Goal: Task Accomplishment & Management: Manage account settings

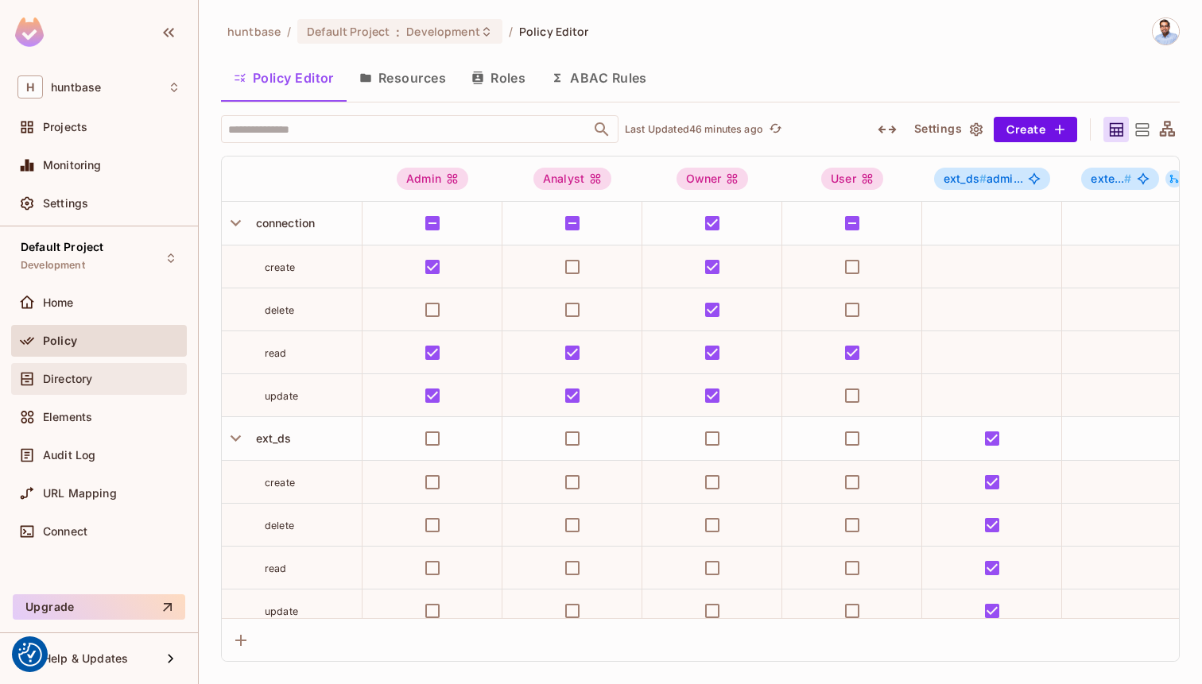
click at [56, 370] on div "Directory" at bounding box center [98, 379] width 163 height 19
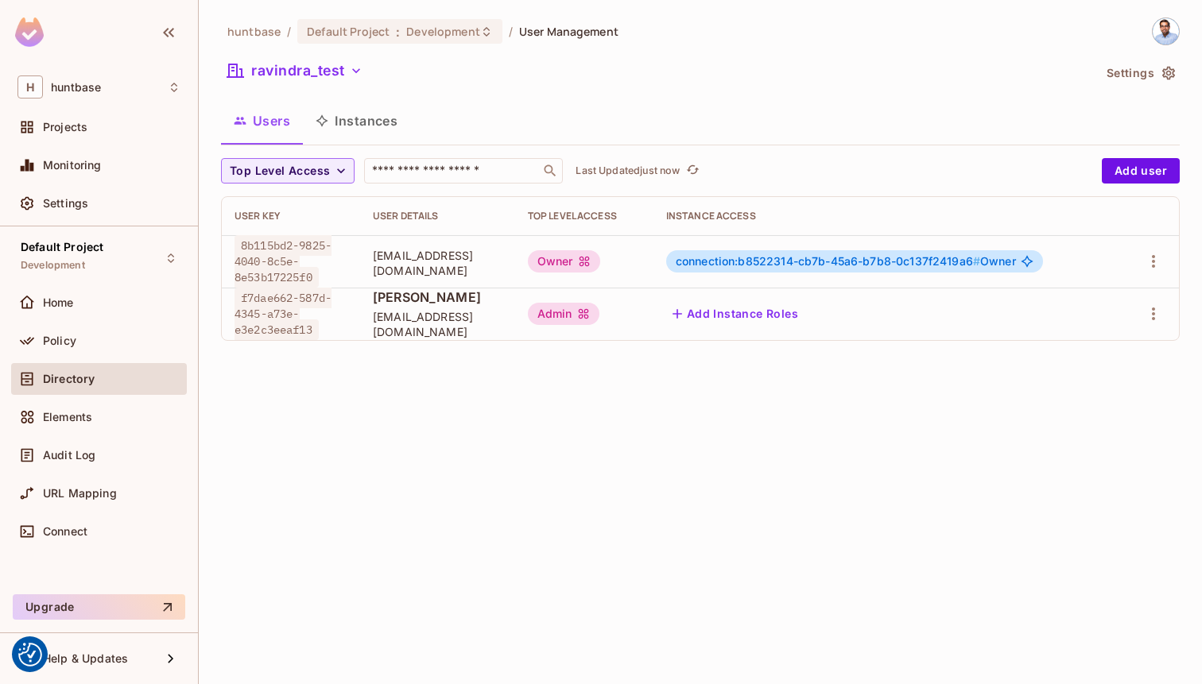
click at [585, 316] on div "Admin" at bounding box center [564, 314] width 72 height 22
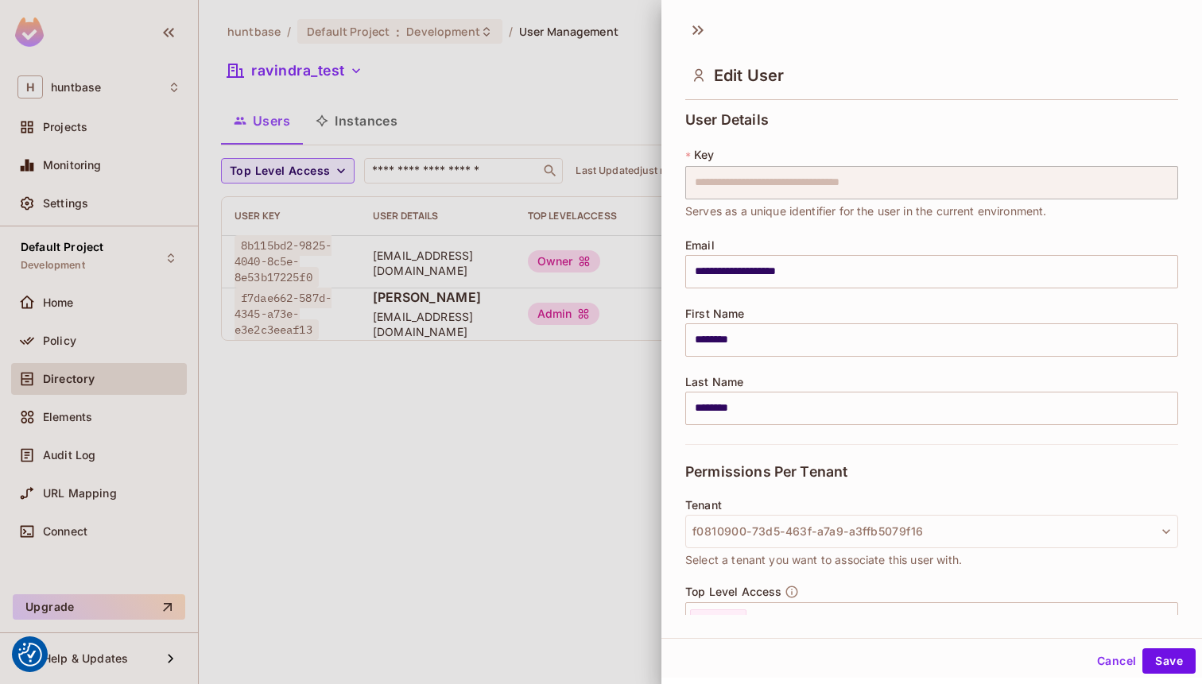
click at [635, 378] on div at bounding box center [601, 342] width 1202 height 684
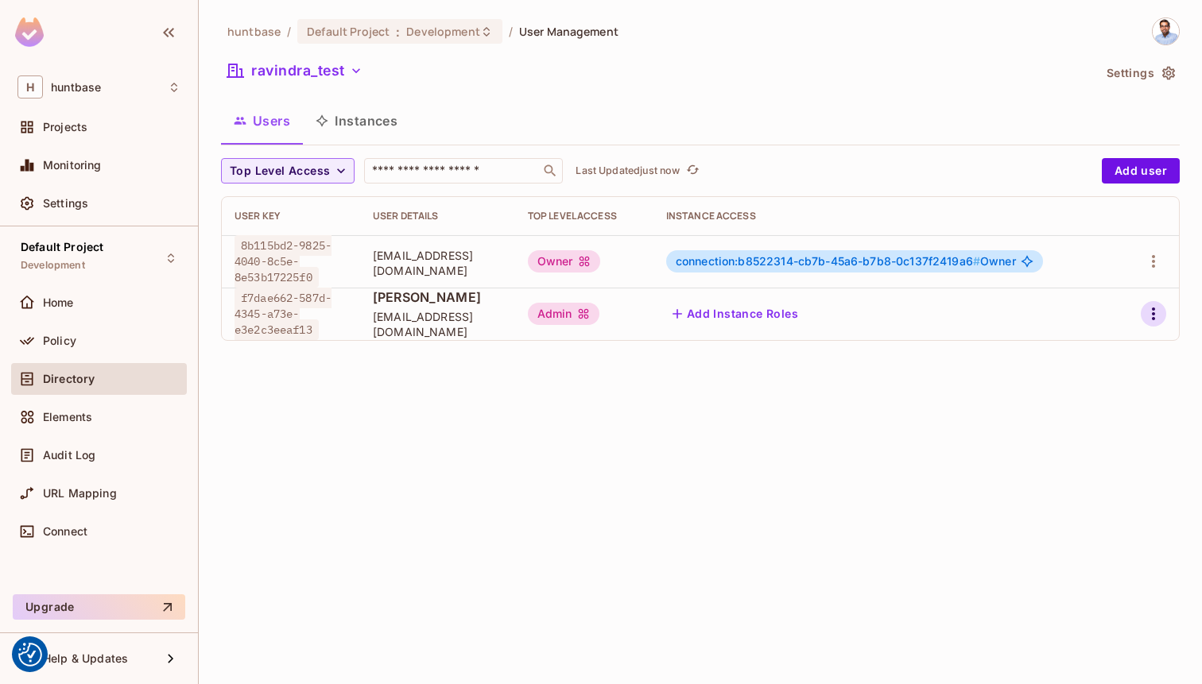
click at [1148, 319] on icon "button" at bounding box center [1153, 313] width 19 height 19
click at [1113, 342] on li "Edit" at bounding box center [1084, 350] width 141 height 35
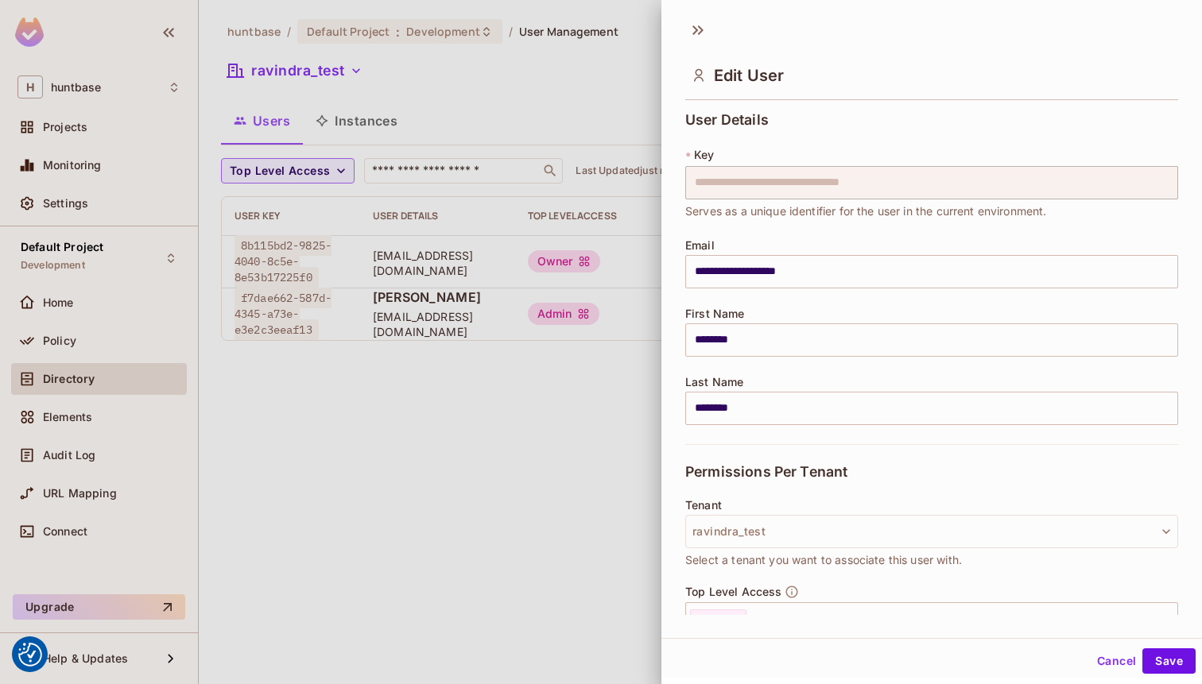
click at [552, 464] on div at bounding box center [601, 342] width 1202 height 684
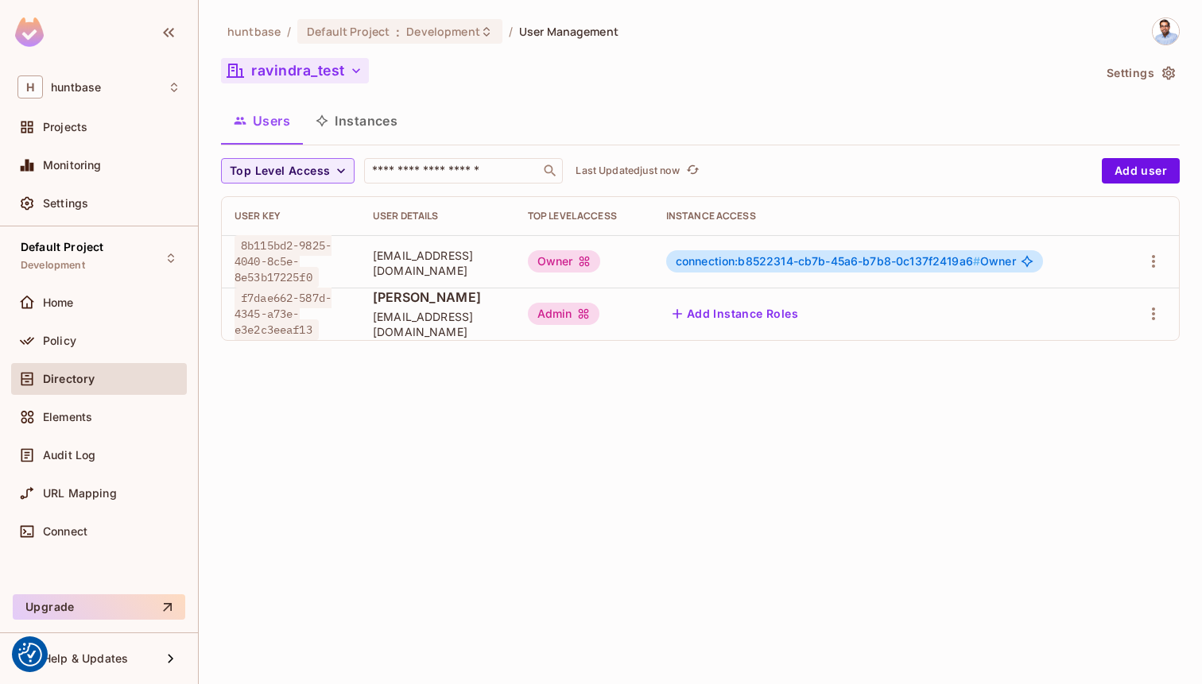
click at [292, 66] on button "ravindra_test" at bounding box center [295, 70] width 148 height 25
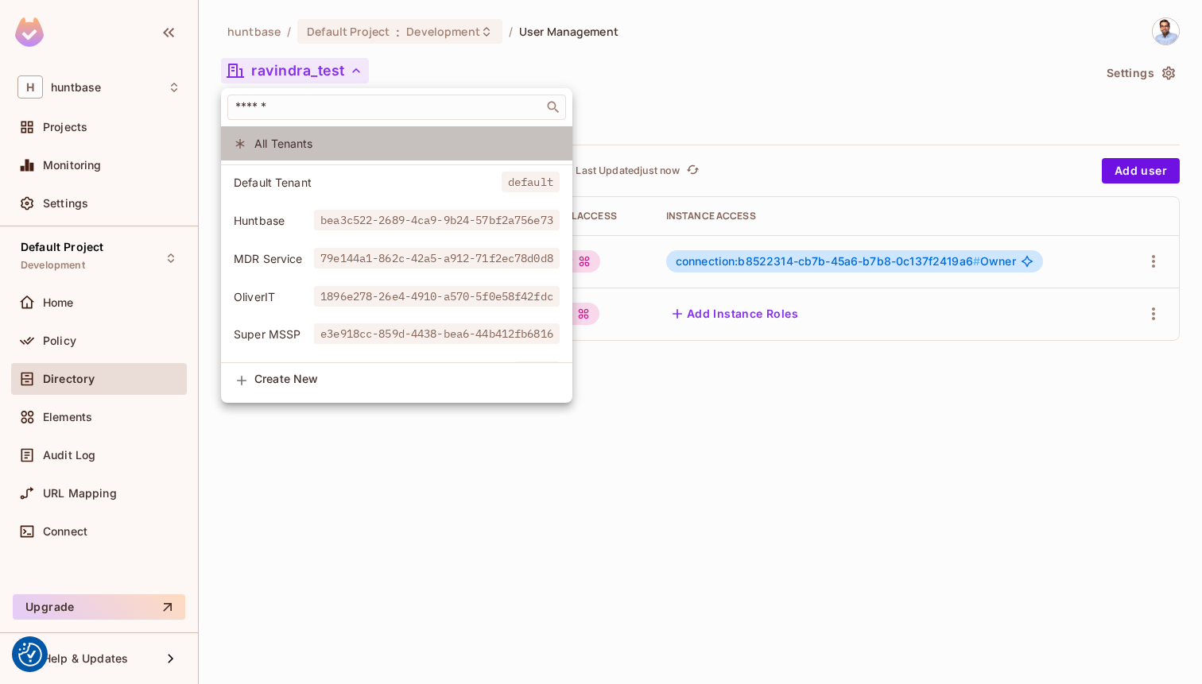
click at [274, 137] on span "All Tenants" at bounding box center [406, 143] width 305 height 15
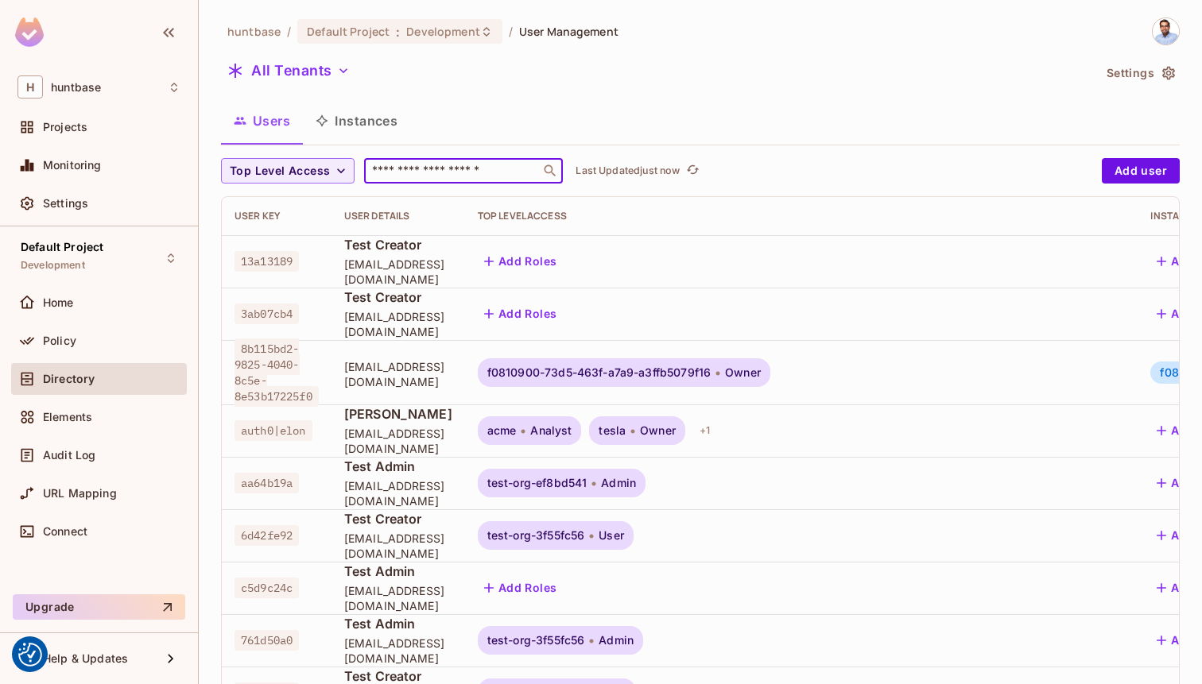
click at [403, 169] on input "text" at bounding box center [452, 171] width 167 height 16
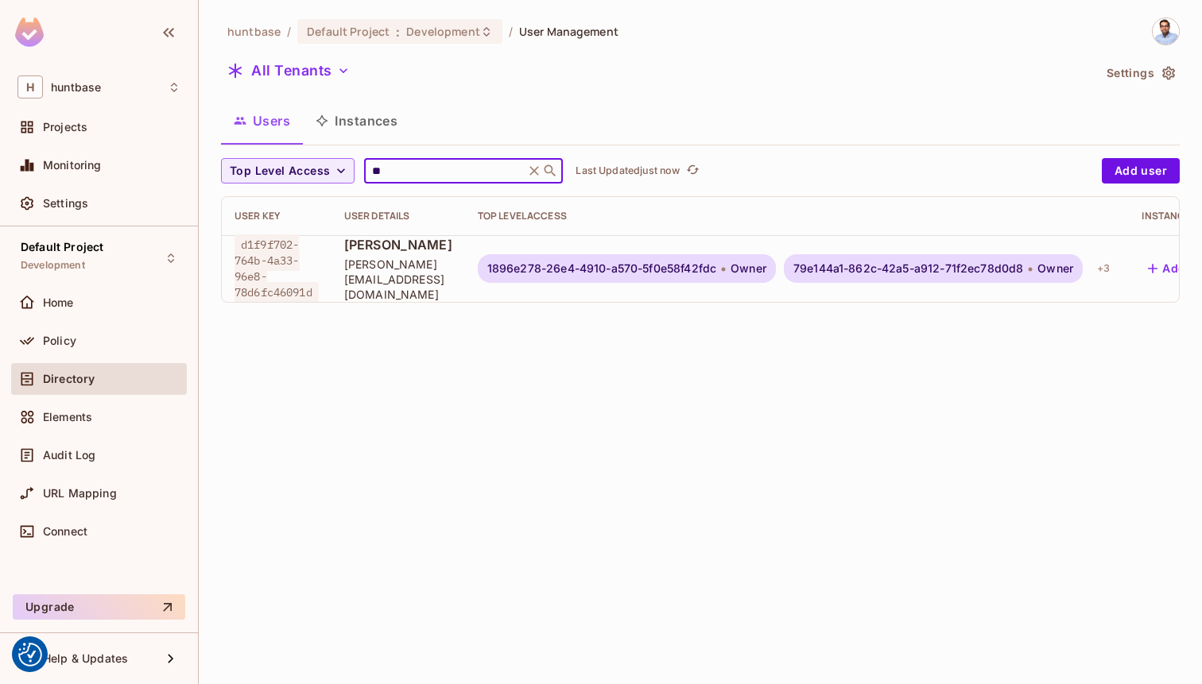
type input "*"
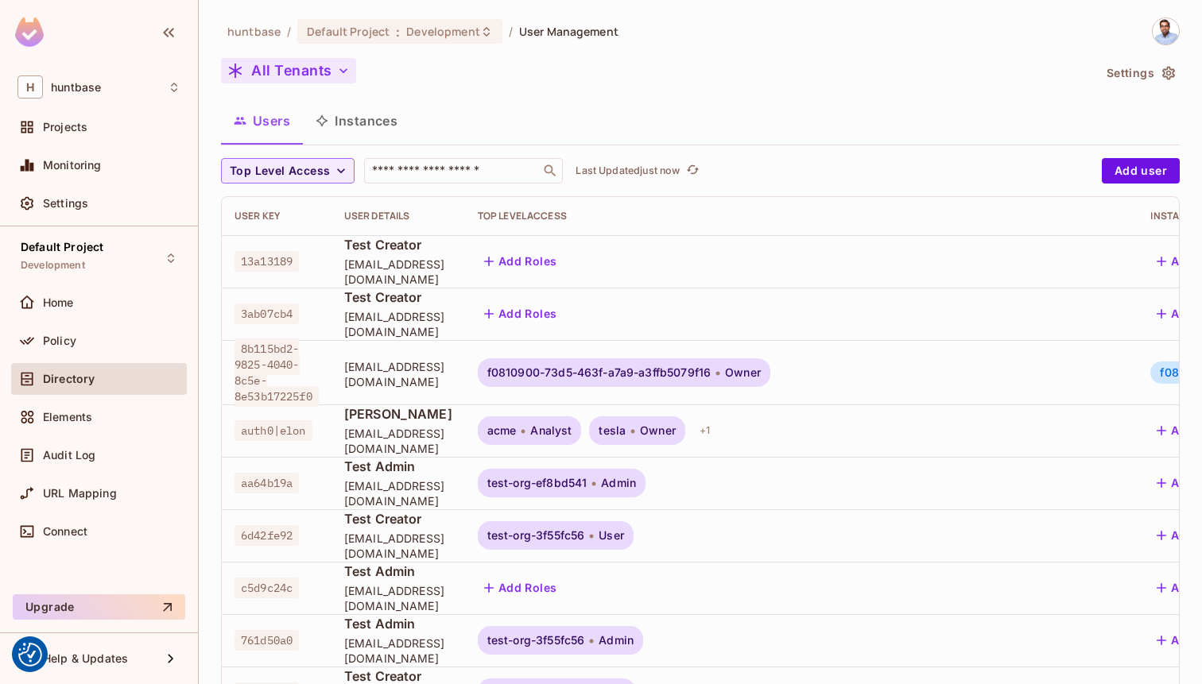
click at [325, 72] on button "All Tenants" at bounding box center [288, 70] width 135 height 25
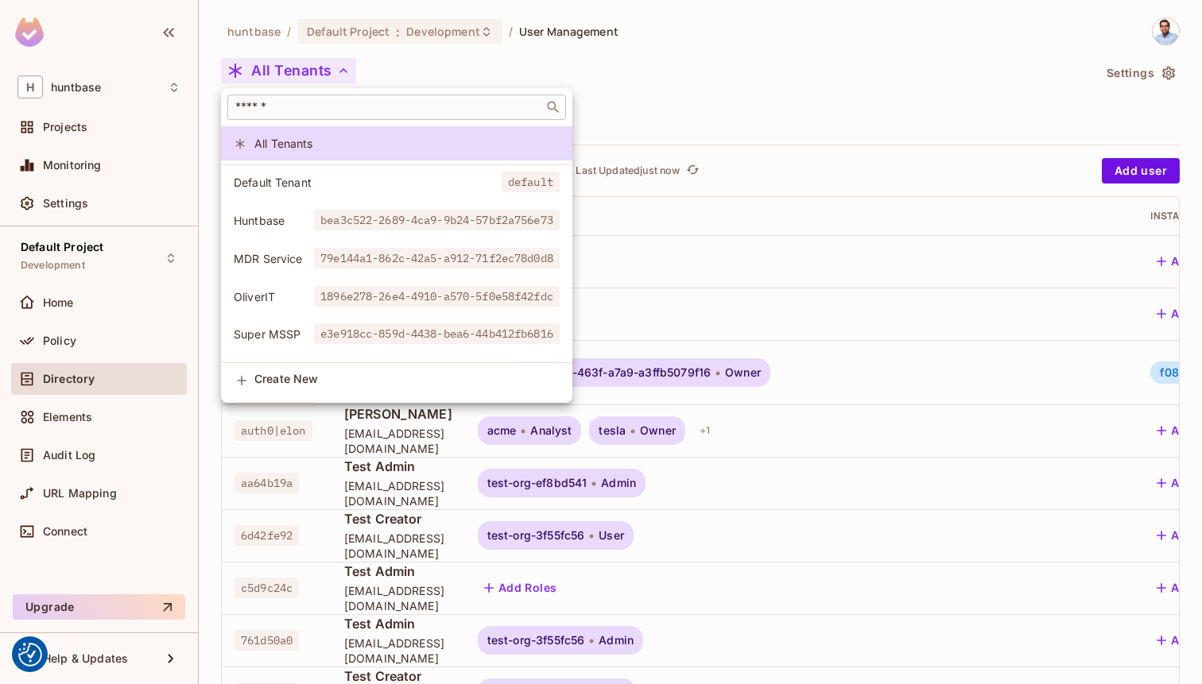
click at [284, 113] on input "text" at bounding box center [385, 107] width 307 height 16
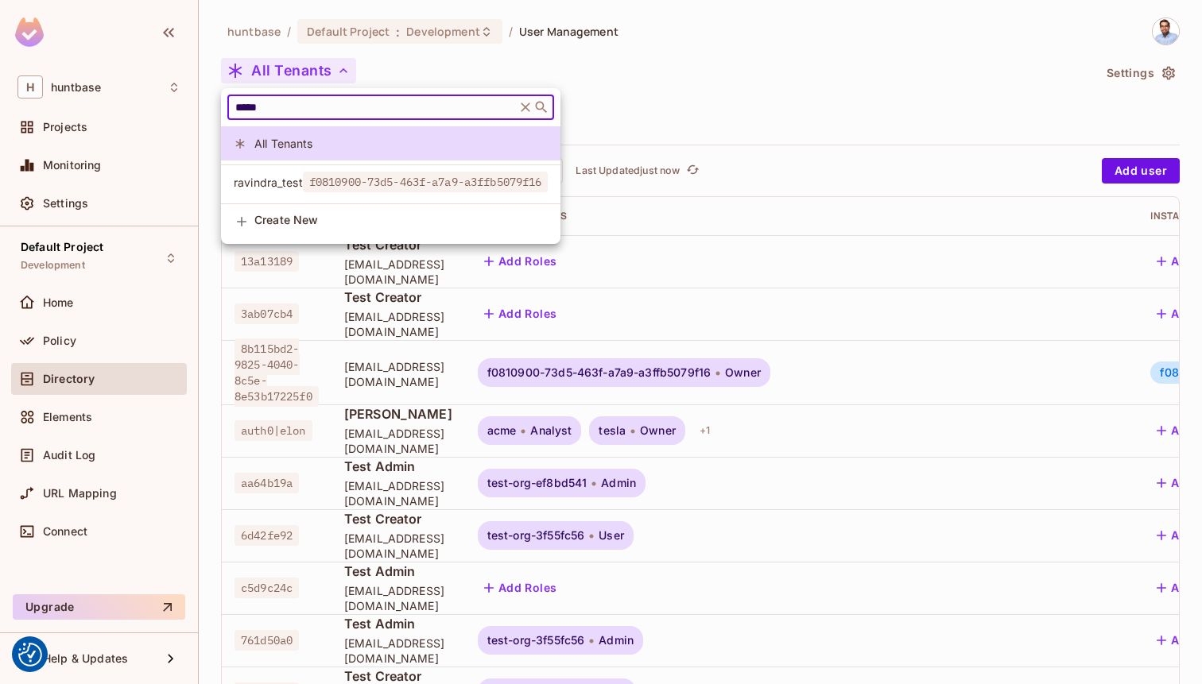
type input "*****"
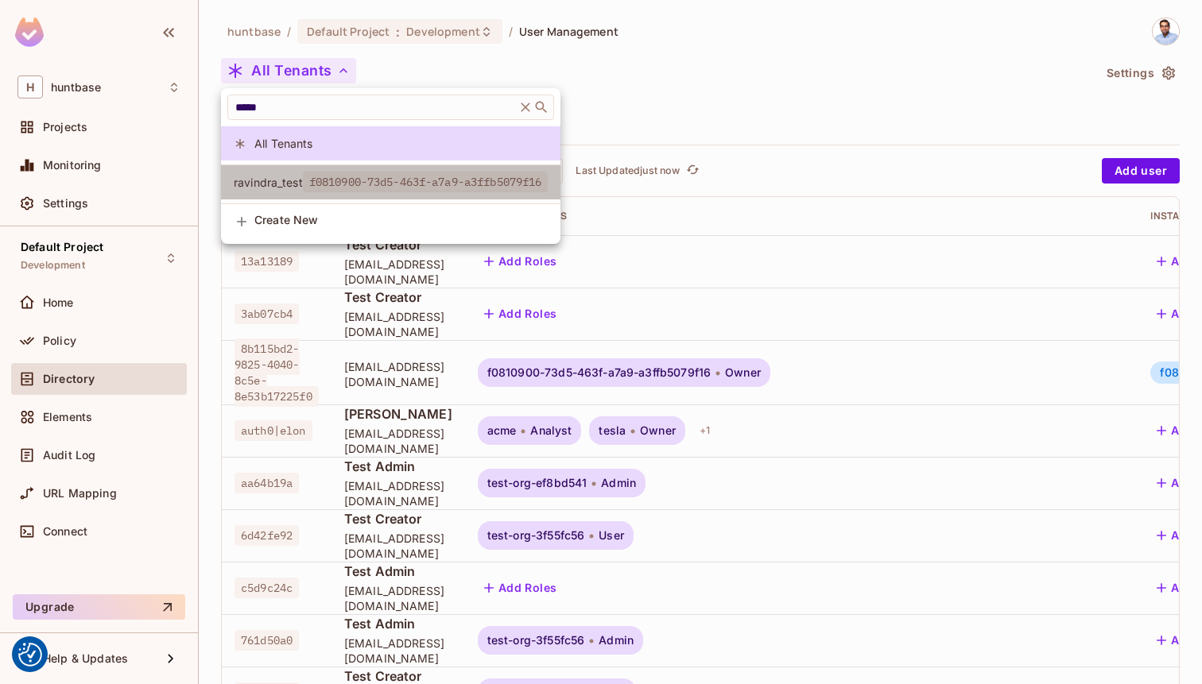
click at [314, 182] on span "f0810900-73d5-463f-a7a9-a3ffb5079f16" at bounding box center [426, 182] width 246 height 21
